Goal: Information Seeking & Learning: Compare options

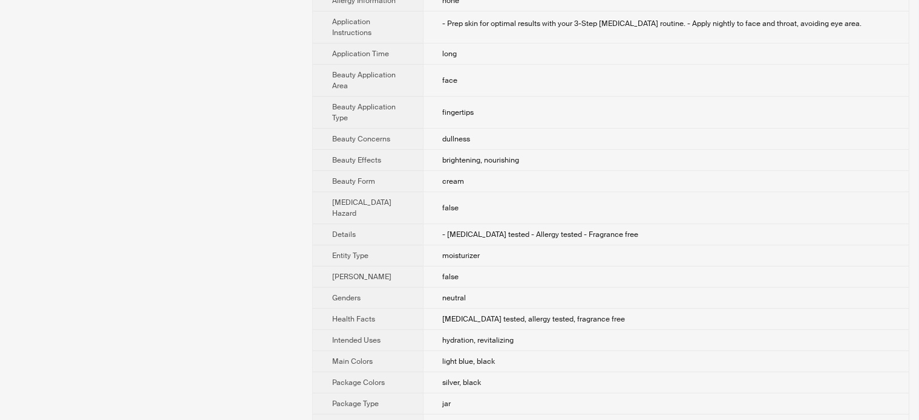
scroll to position [519, 0]
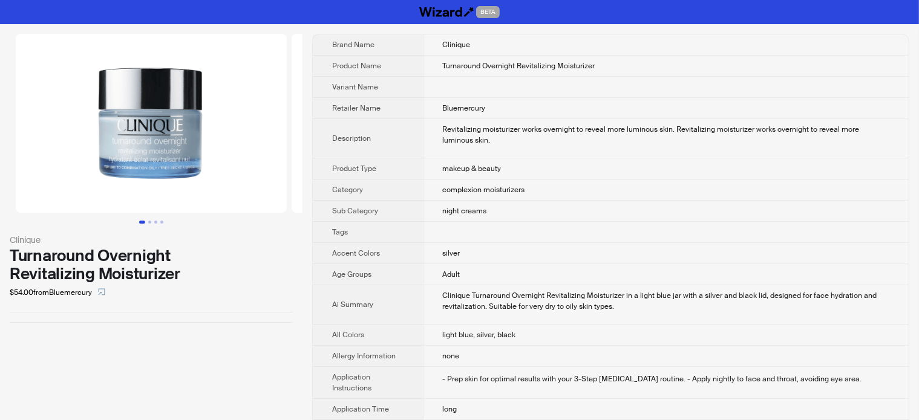
scroll to position [519, 0]
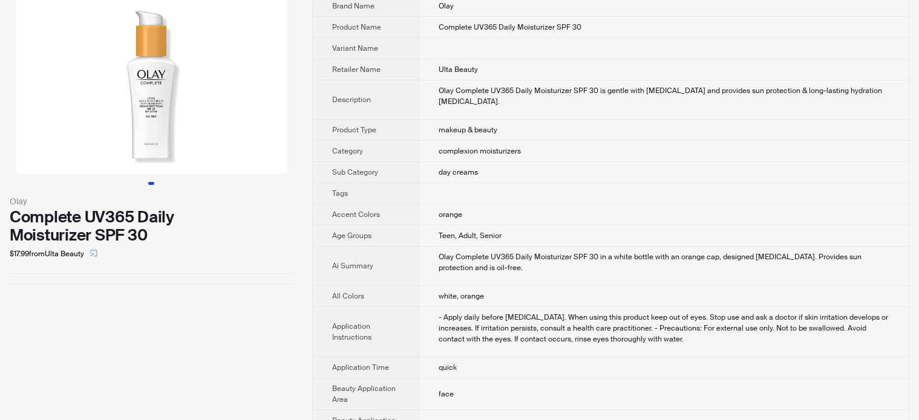
scroll to position [60, 0]
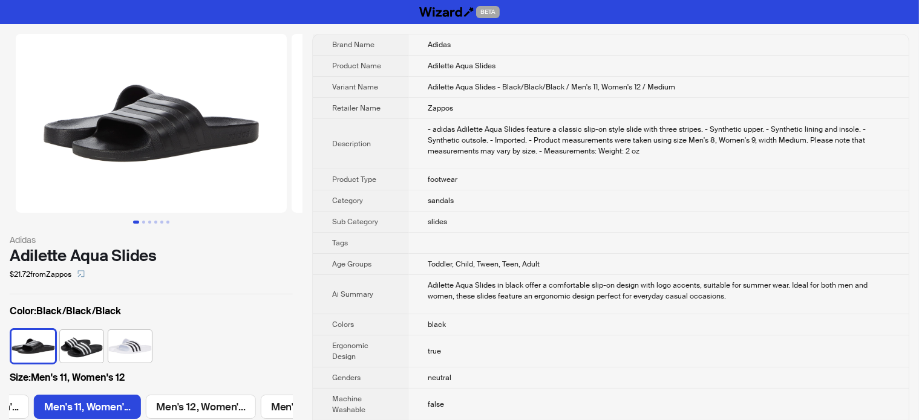
scroll to position [0, 789]
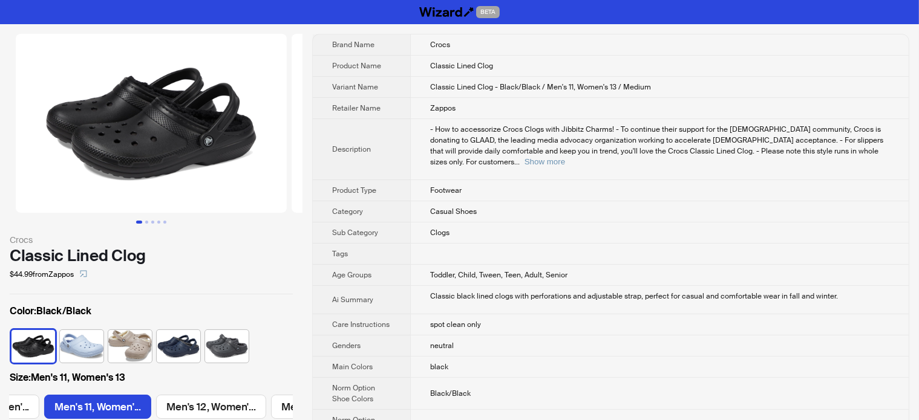
scroll to position [0, 327]
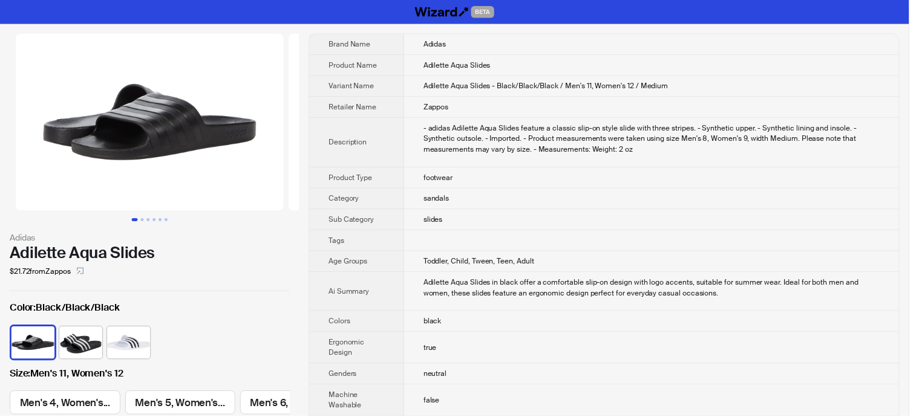
scroll to position [0, 48]
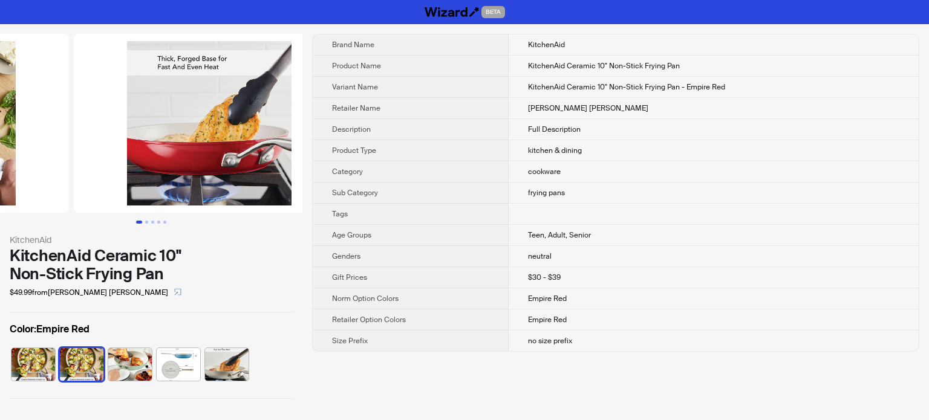
drag, startPoint x: 217, startPoint y: 106, endPoint x: 41, endPoint y: 113, distance: 175.6
click at [66, 113] on ul at bounding box center [151, 123] width 302 height 179
drag, startPoint x: 41, startPoint y: 113, endPoint x: 28, endPoint y: 116, distance: 13.1
click at [74, 114] on img at bounding box center [209, 123] width 271 height 179
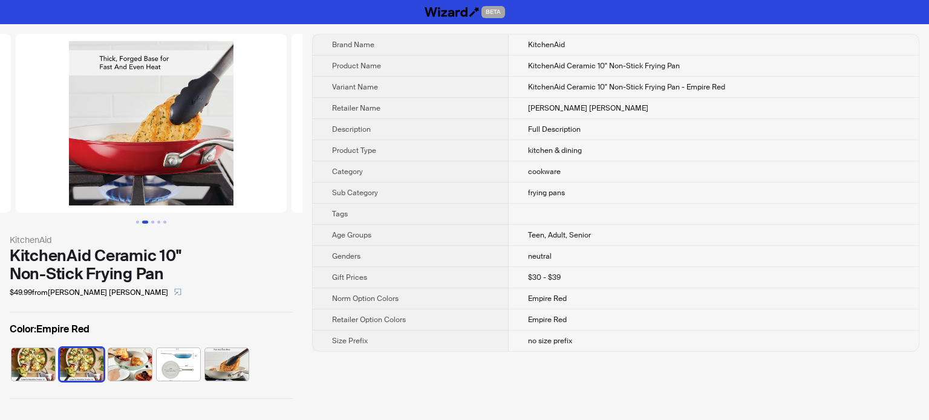
scroll to position [0, 552]
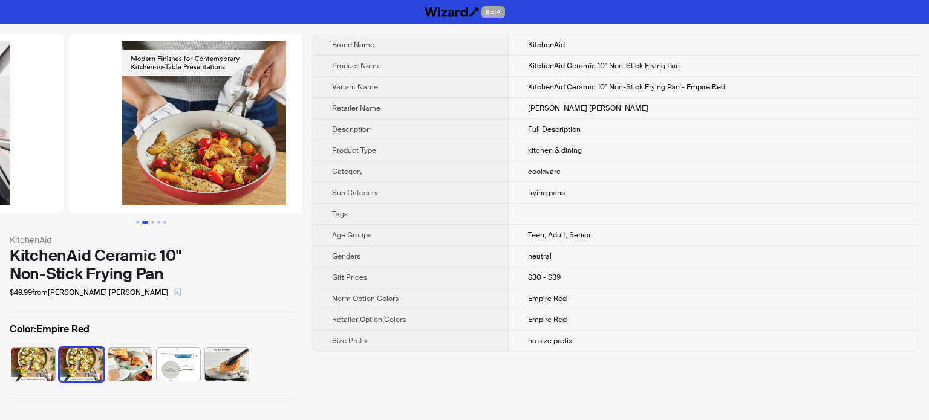
drag, startPoint x: 161, startPoint y: 119, endPoint x: 15, endPoint y: 139, distance: 147.2
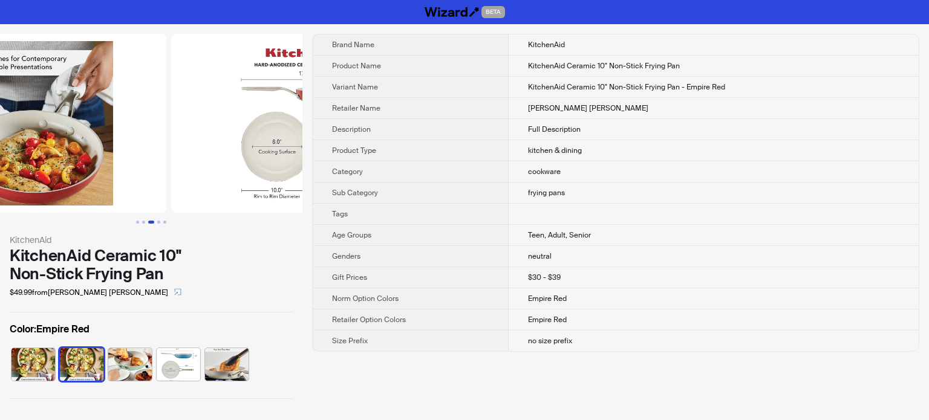
drag, startPoint x: 184, startPoint y: 134, endPoint x: 74, endPoint y: 156, distance: 112.3
click at [76, 157] on img at bounding box center [30, 123] width 271 height 179
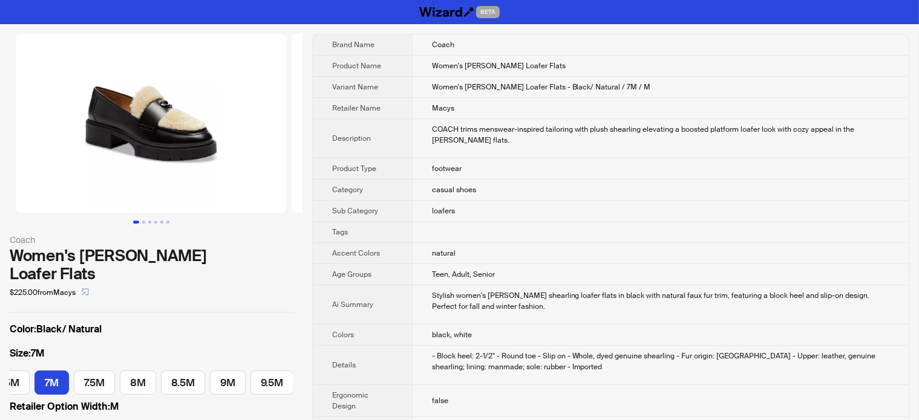
scroll to position [0, 68]
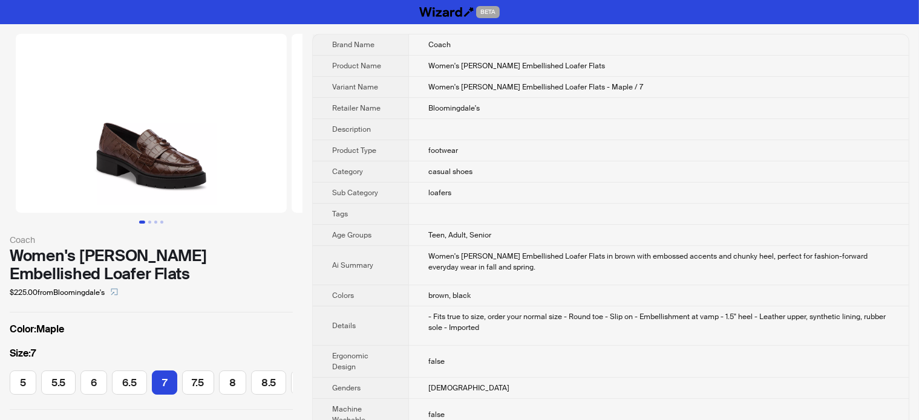
scroll to position [0, 120]
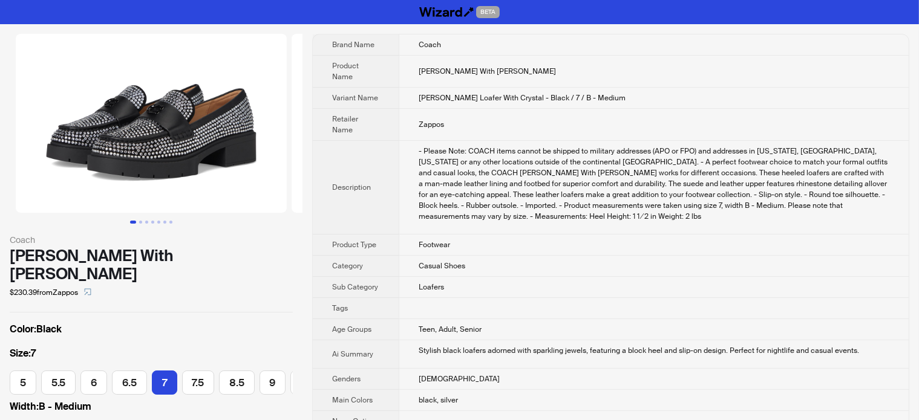
scroll to position [0, 66]
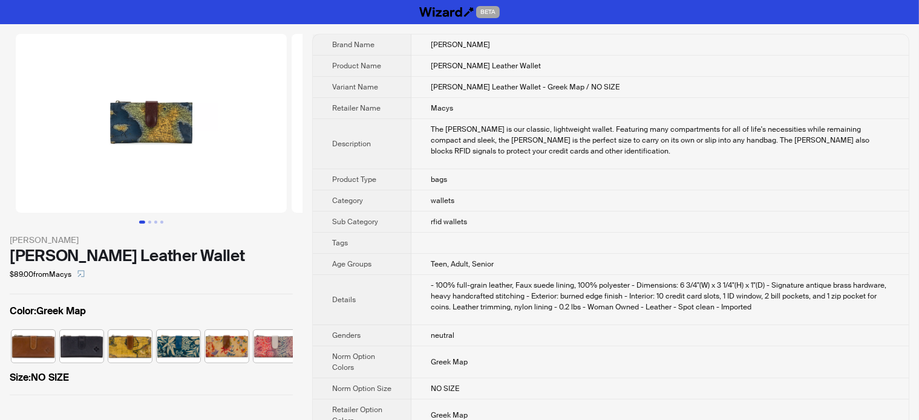
scroll to position [0, 104]
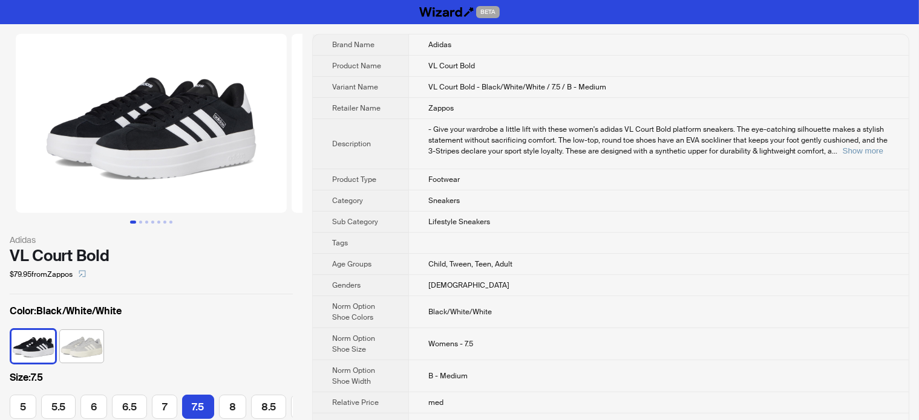
scroll to position [0, 130]
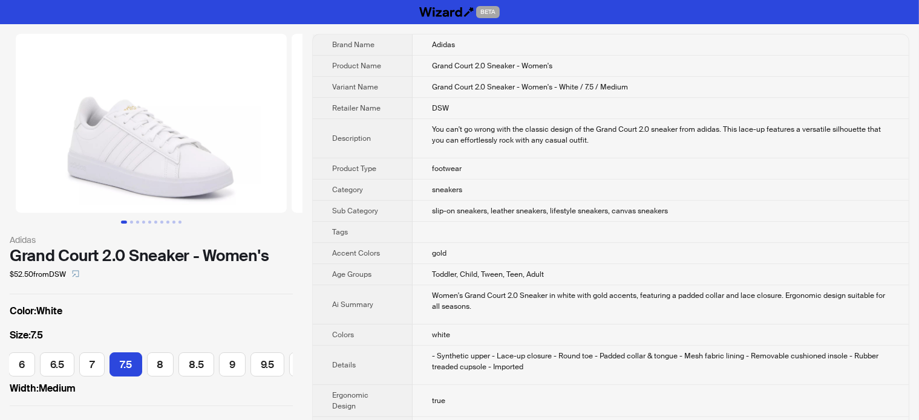
scroll to position [0, 190]
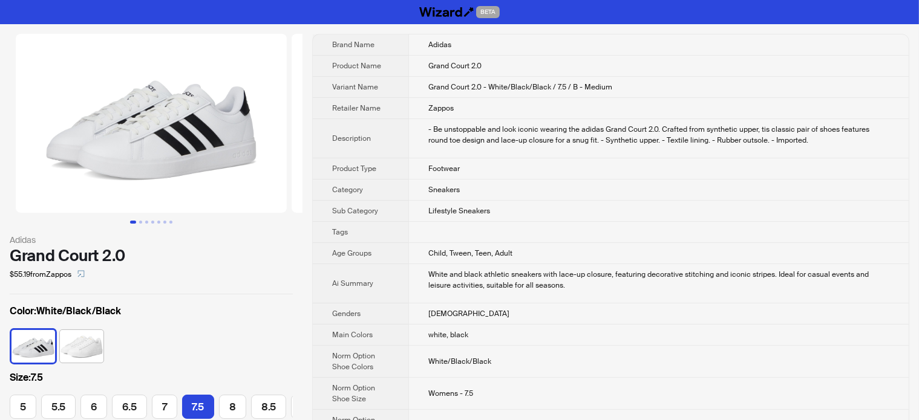
scroll to position [0, 151]
